Goal: Transaction & Acquisition: Register for event/course

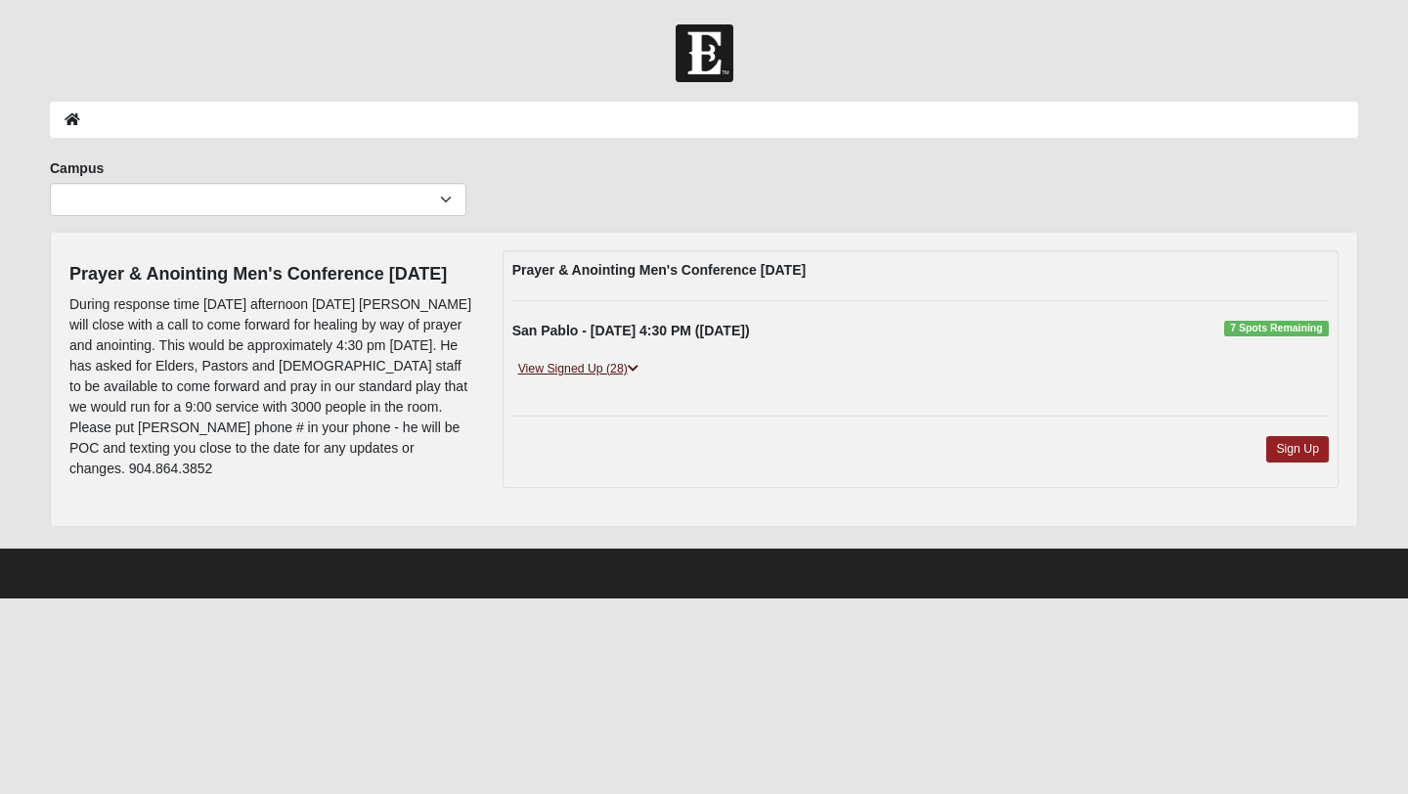
click at [624, 369] on link "View Signed Up (28)" at bounding box center [578, 369] width 132 height 21
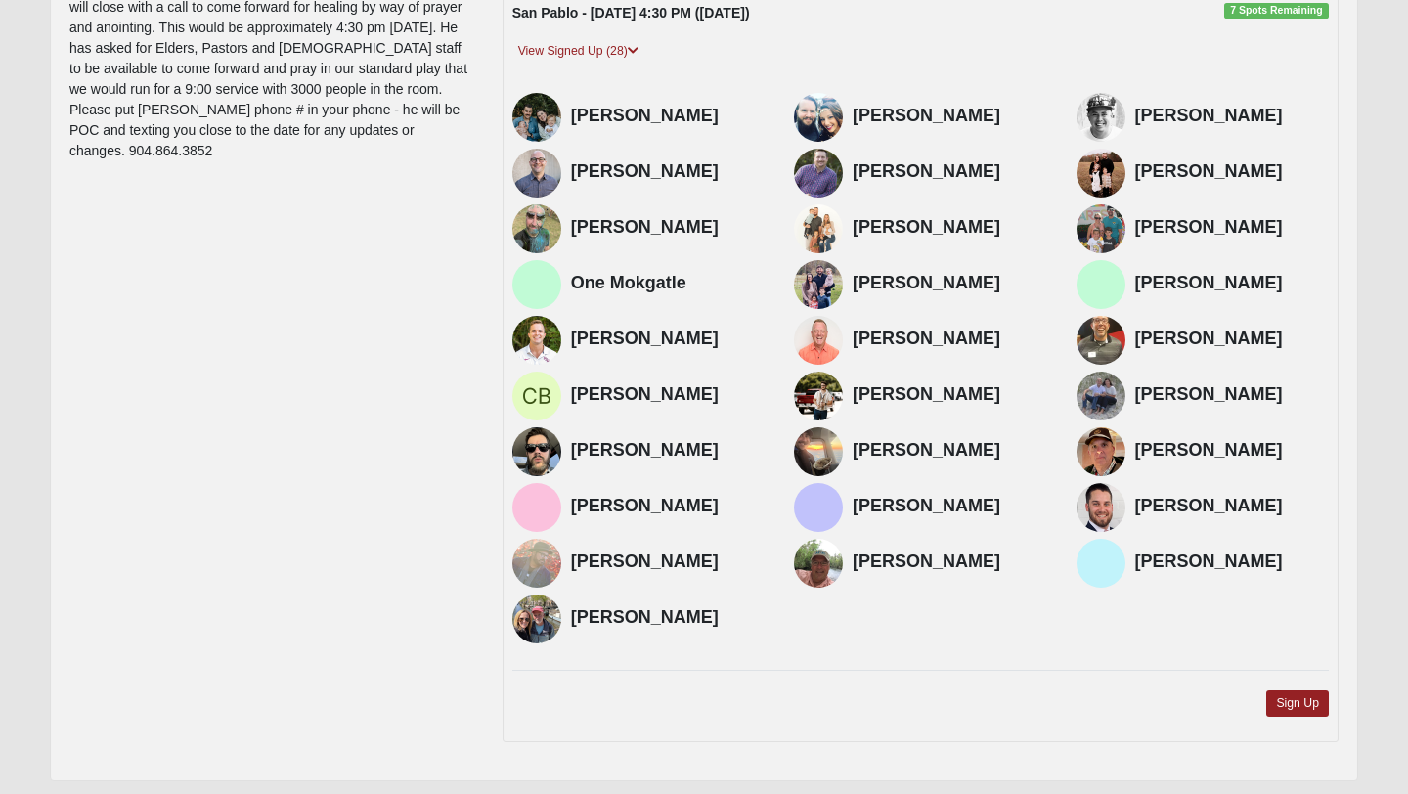
scroll to position [322, 0]
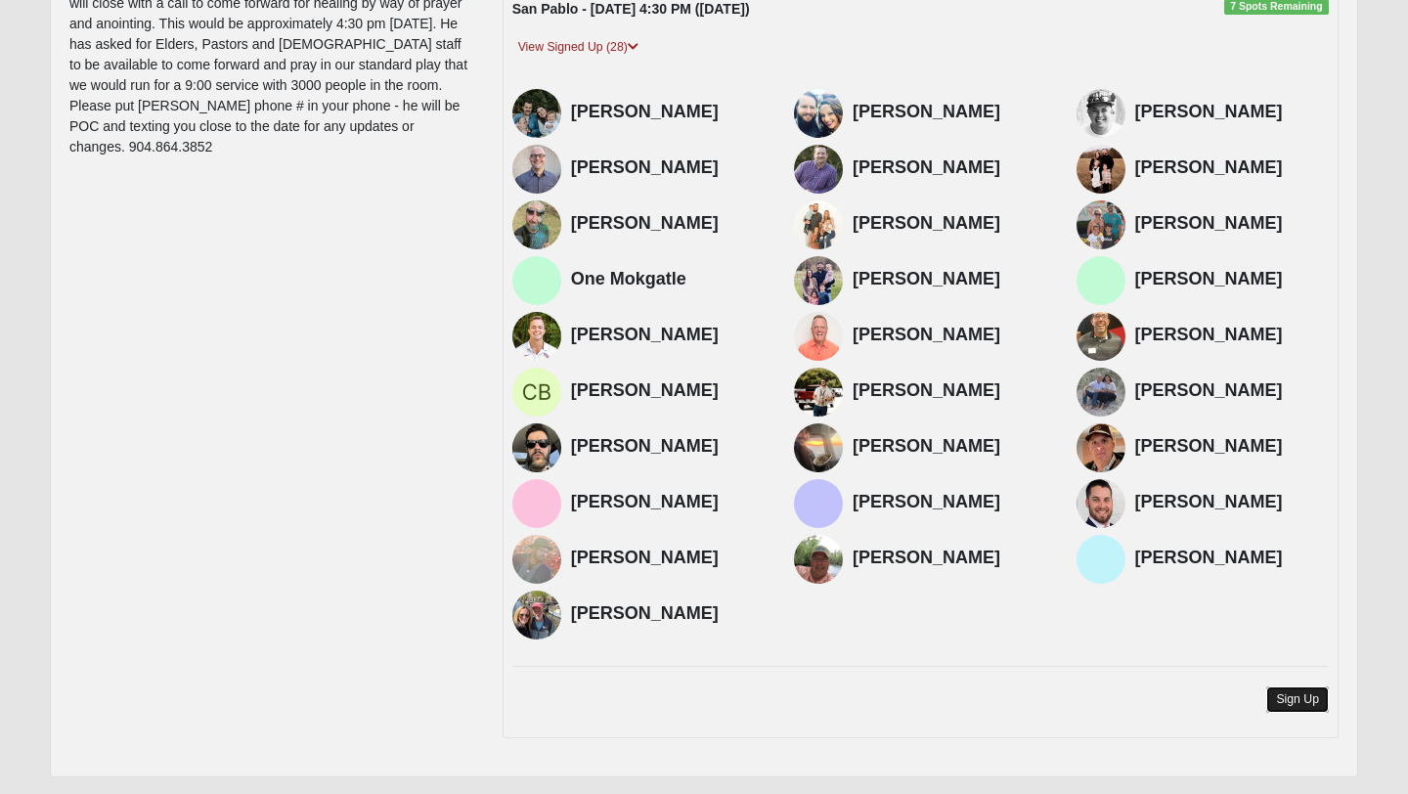
click at [1296, 697] on link "Sign Up" at bounding box center [1297, 699] width 63 height 26
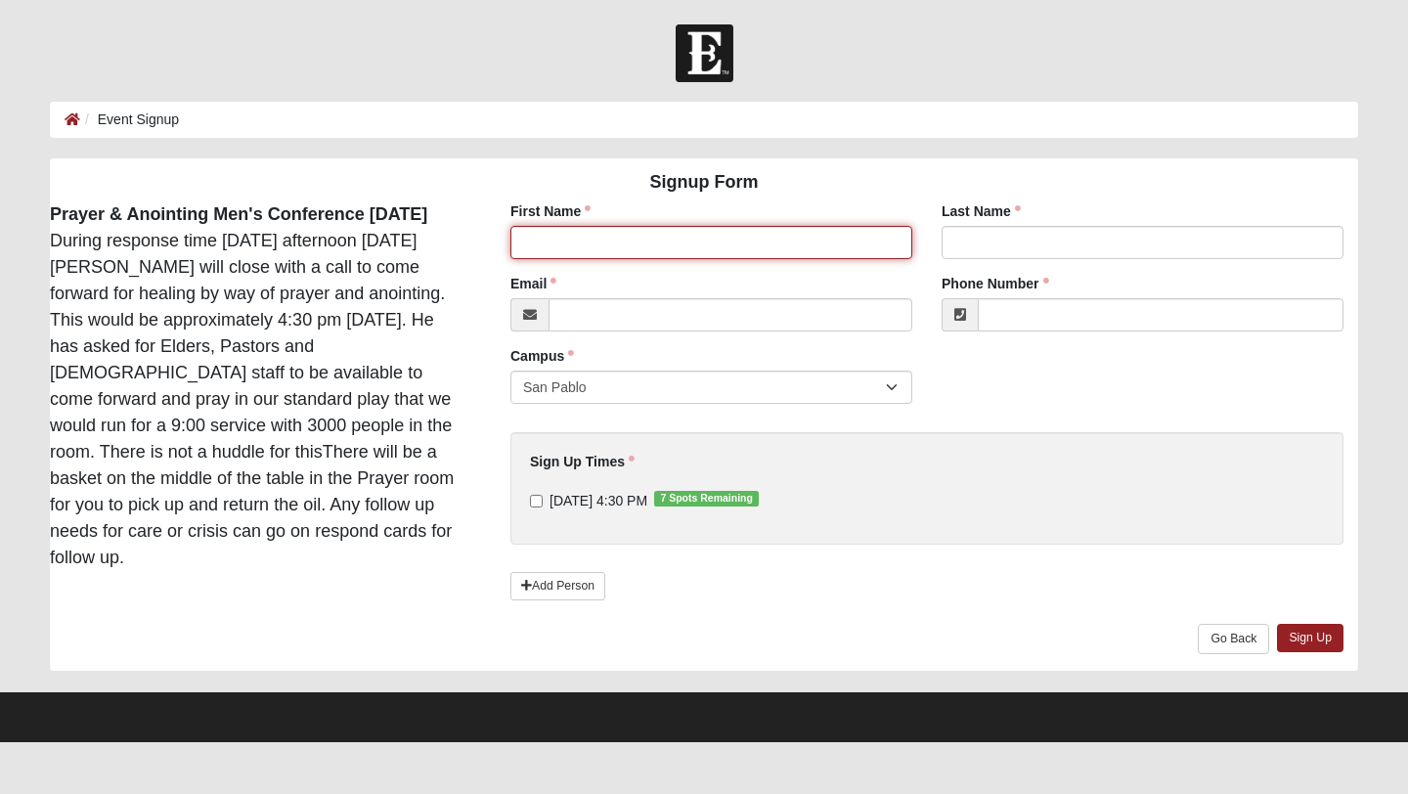
click at [779, 249] on input "First Name" at bounding box center [711, 242] width 402 height 33
type input "Phil"
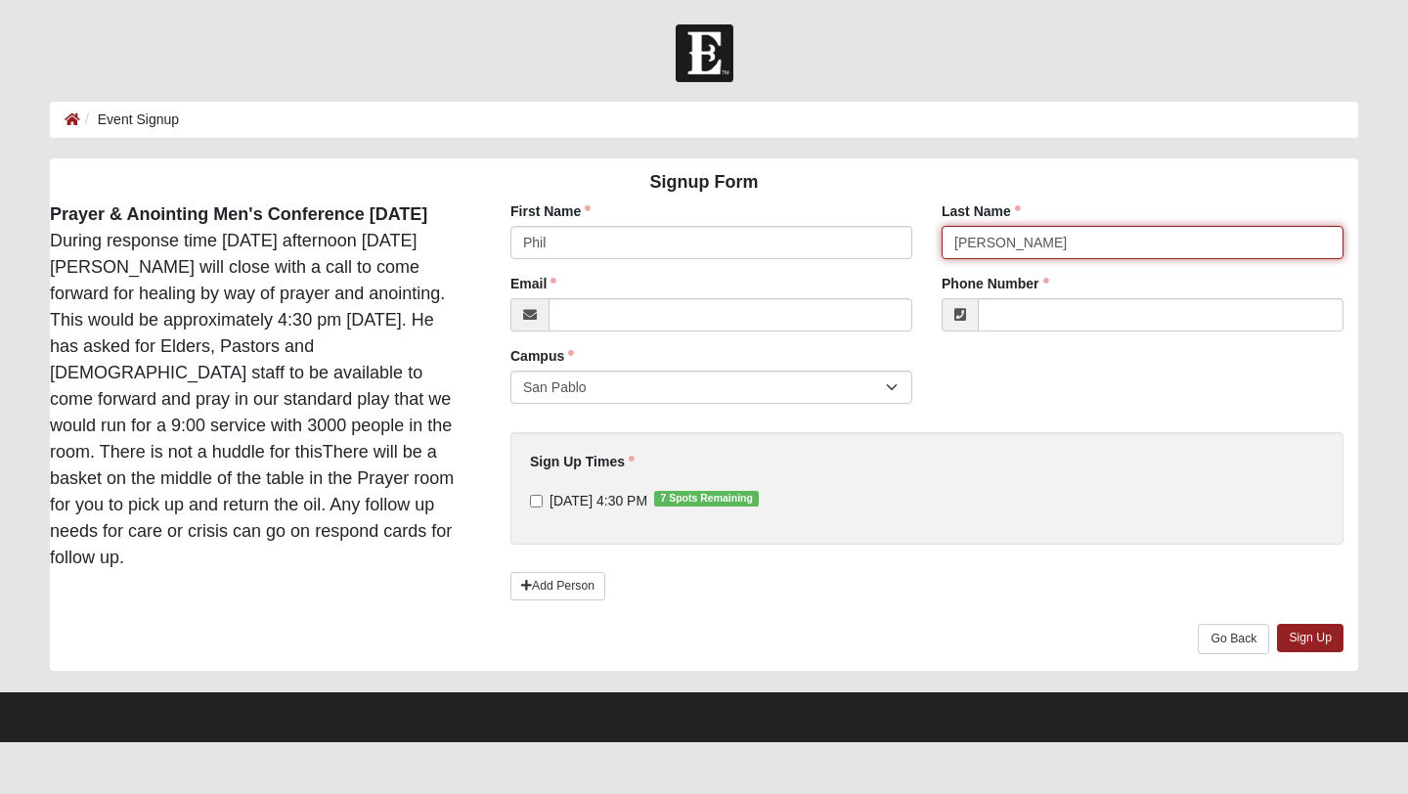
type input "[PERSON_NAME]"
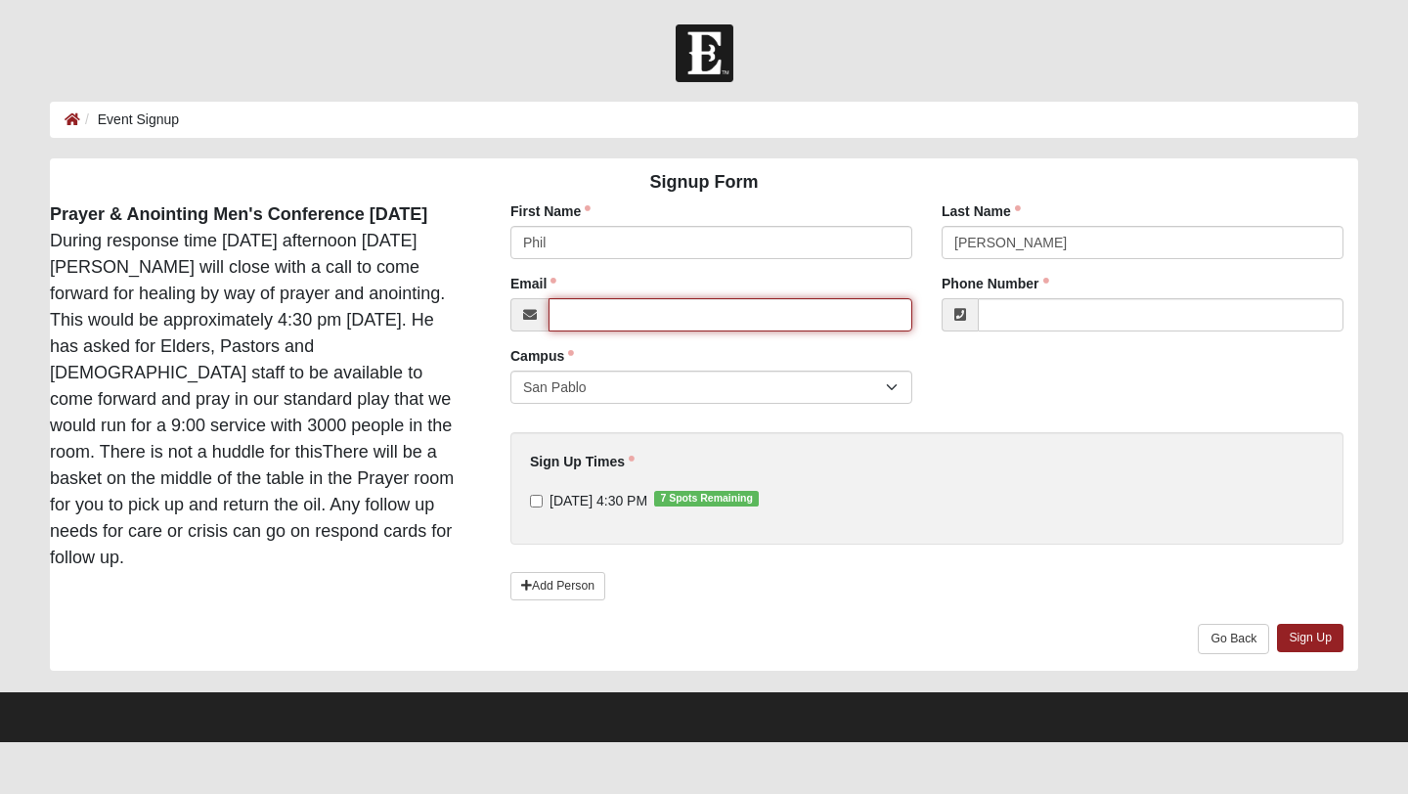
click at [680, 321] on input "Email" at bounding box center [731, 314] width 364 height 33
paste input "[EMAIL_ADDRESS][PERSON_NAME][DOMAIN_NAME]"
type input "[EMAIL_ADDRESS][PERSON_NAME][DOMAIN_NAME]"
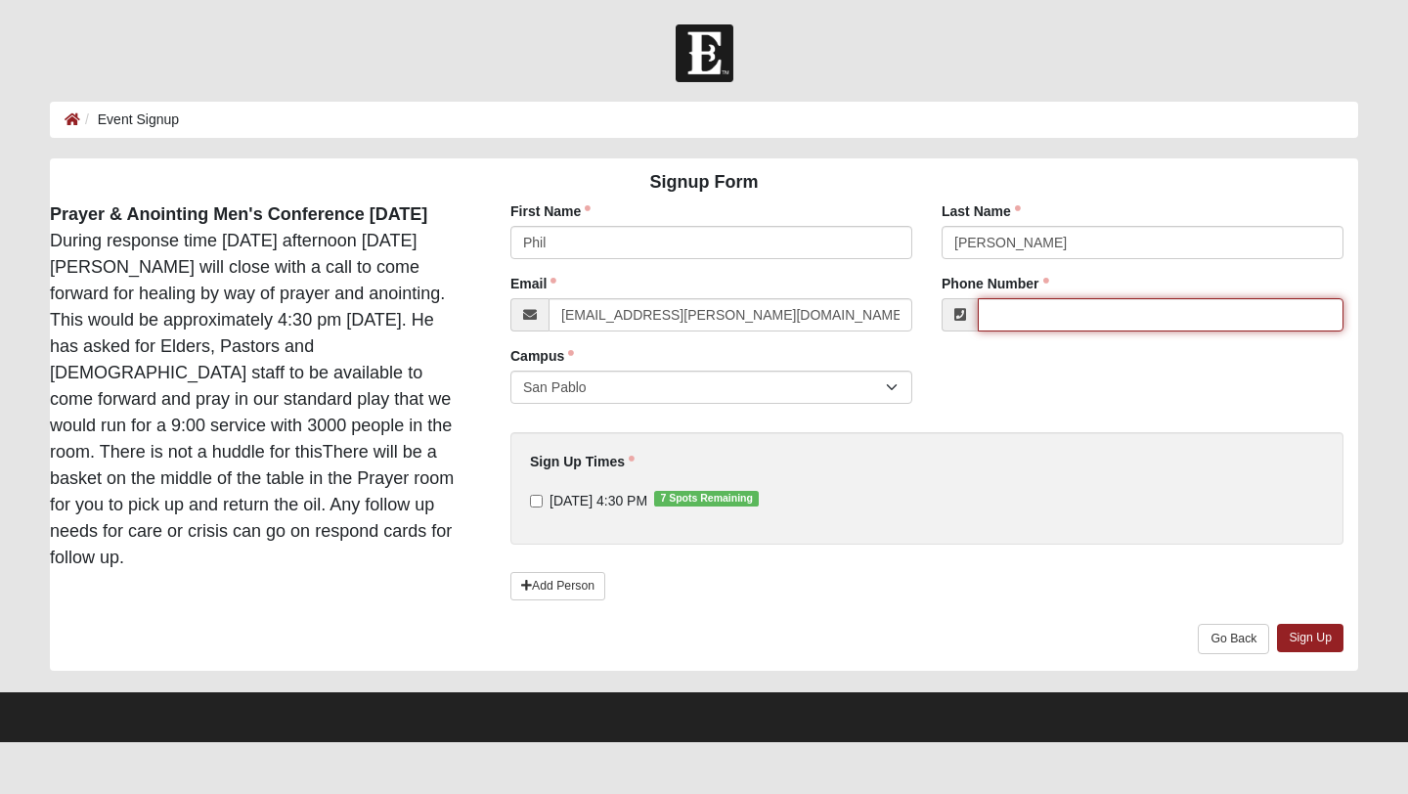
click at [1099, 306] on input "Phone Number" at bounding box center [1161, 314] width 366 height 33
paste input "[PHONE_NUMBER]"
type input "[PHONE_NUMBER]"
click at [542, 502] on input "[DATE] 4:30 PM 7 Spots Remaining" at bounding box center [536, 501] width 13 height 13
checkbox input "true"
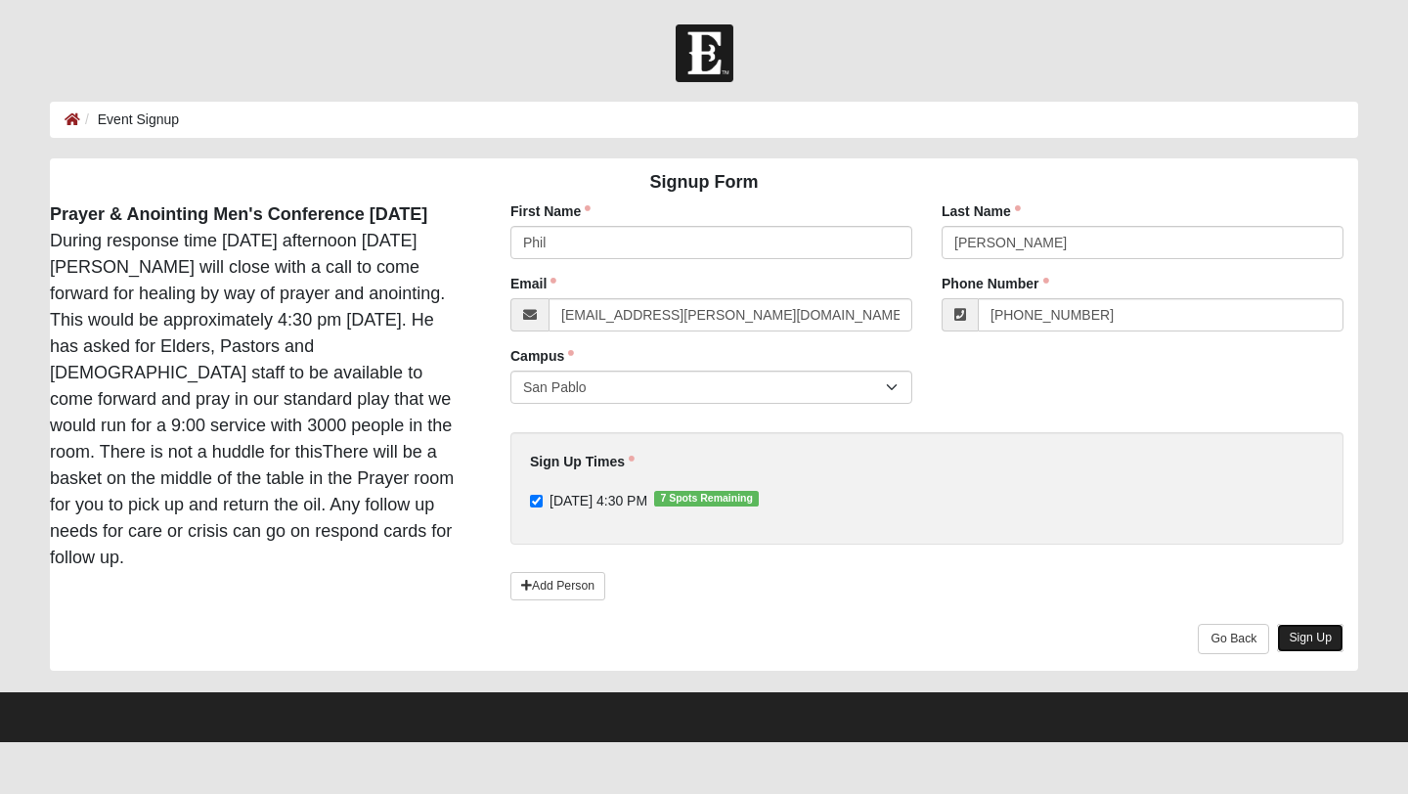
click at [1336, 635] on link "Sign Up" at bounding box center [1310, 638] width 66 height 28
